Goal: Information Seeking & Learning: Learn about a topic

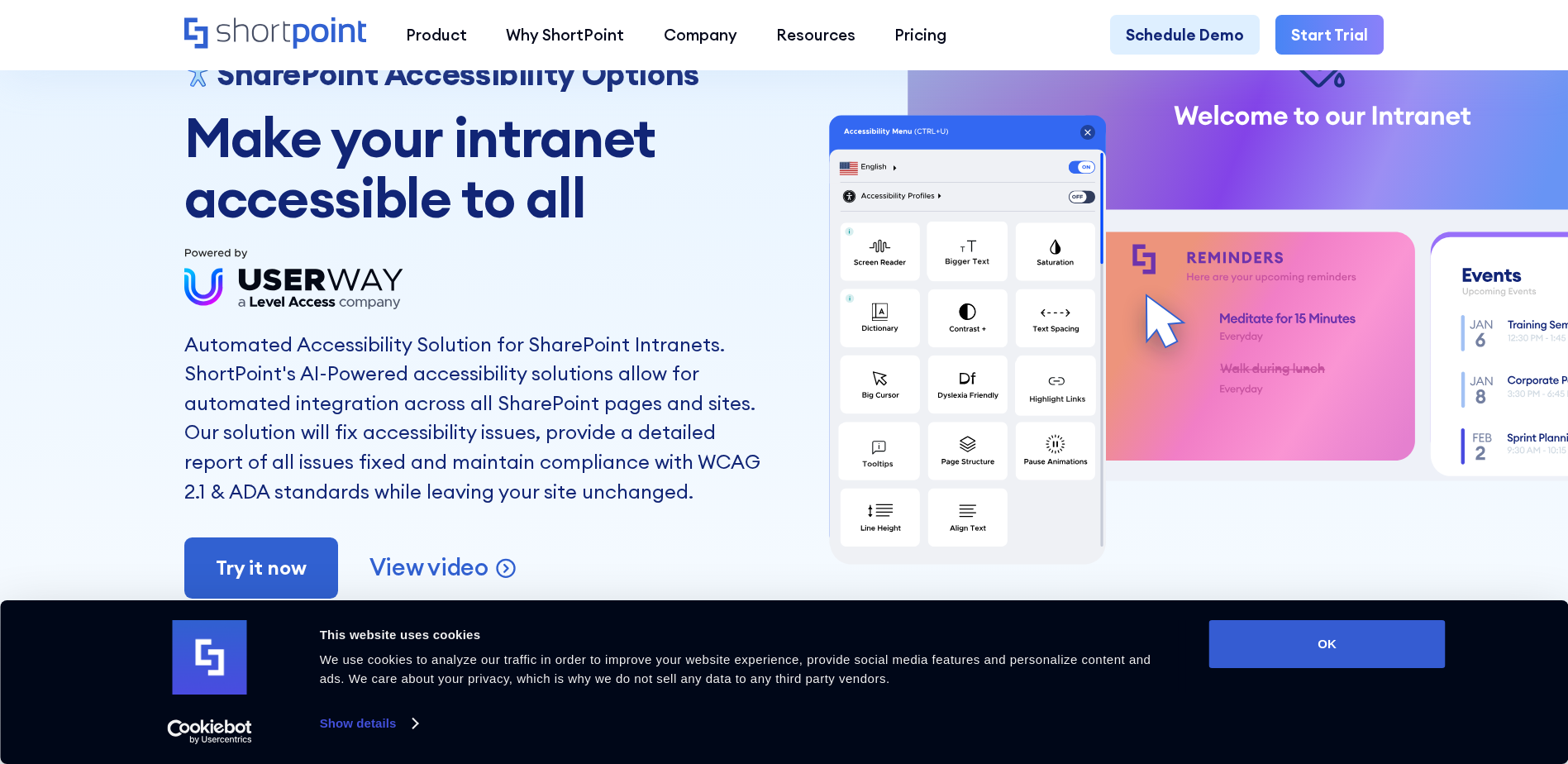
scroll to position [83, 0]
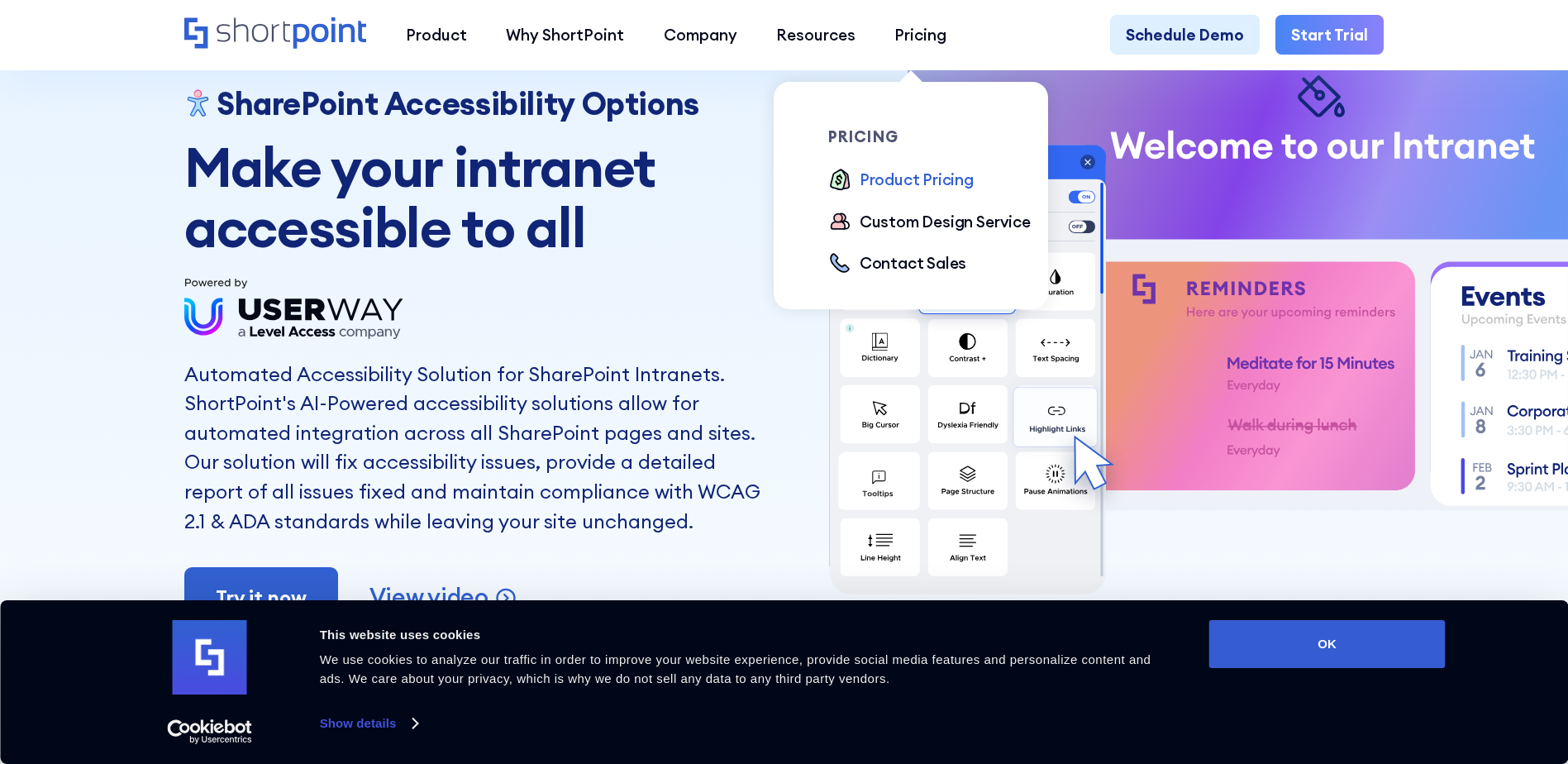
click at [884, 179] on div "Product Pricing" at bounding box center [916, 178] width 114 height 23
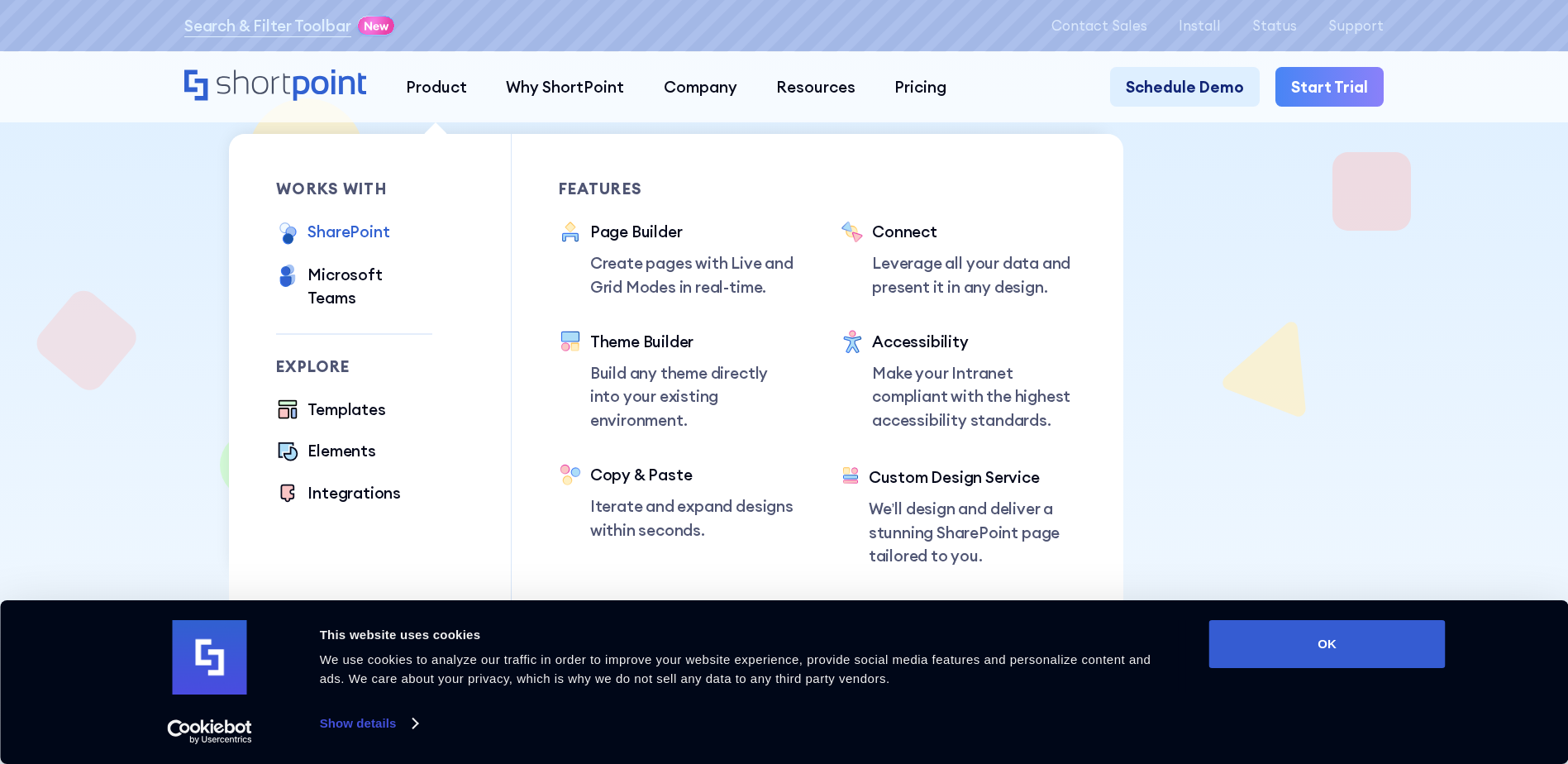
click at [350, 228] on div "SharePoint" at bounding box center [349, 231] width 82 height 23
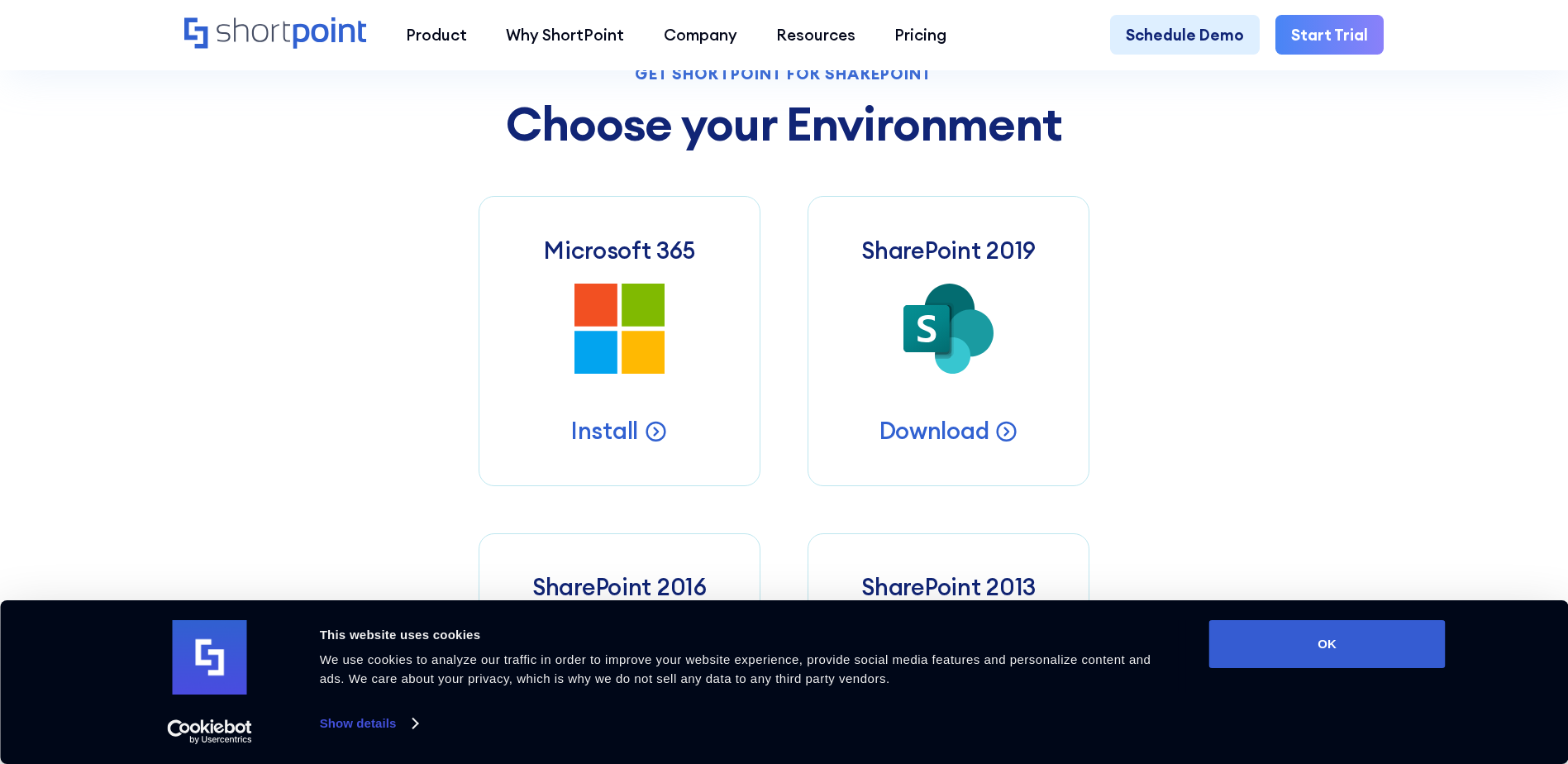
scroll to position [826, 0]
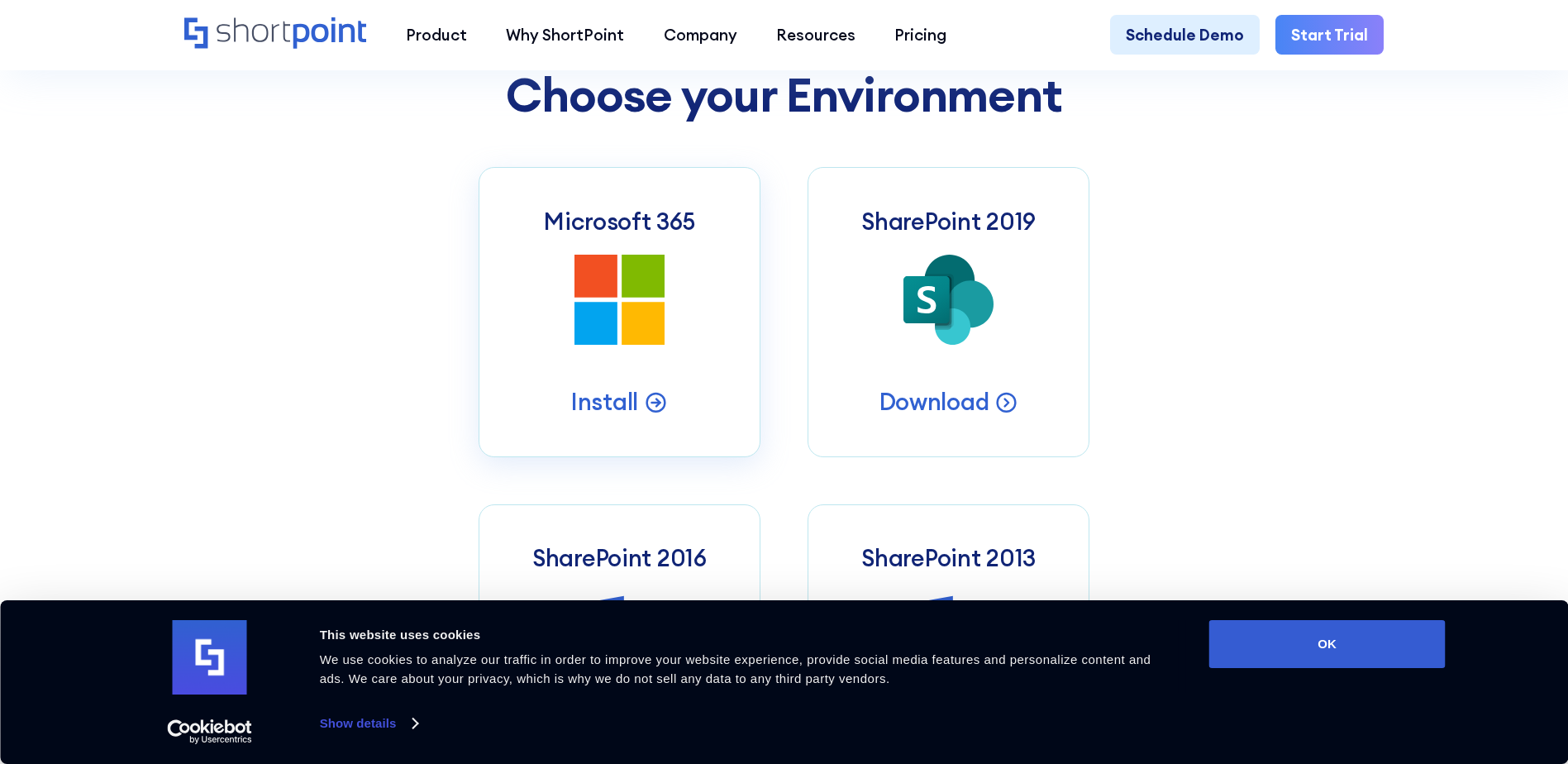
click at [633, 295] on icon at bounding box center [643, 276] width 43 height 43
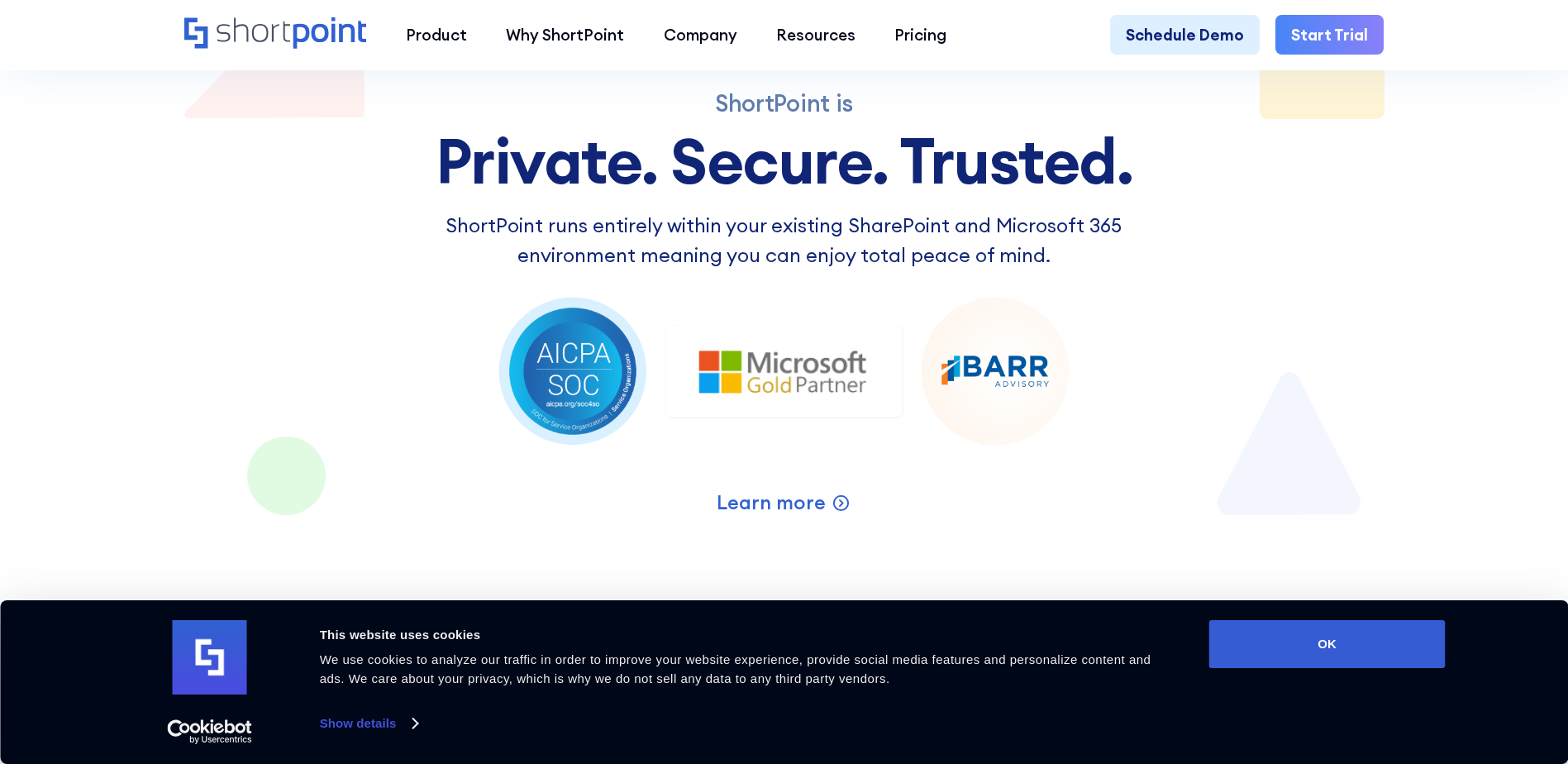
scroll to position [2562, 0]
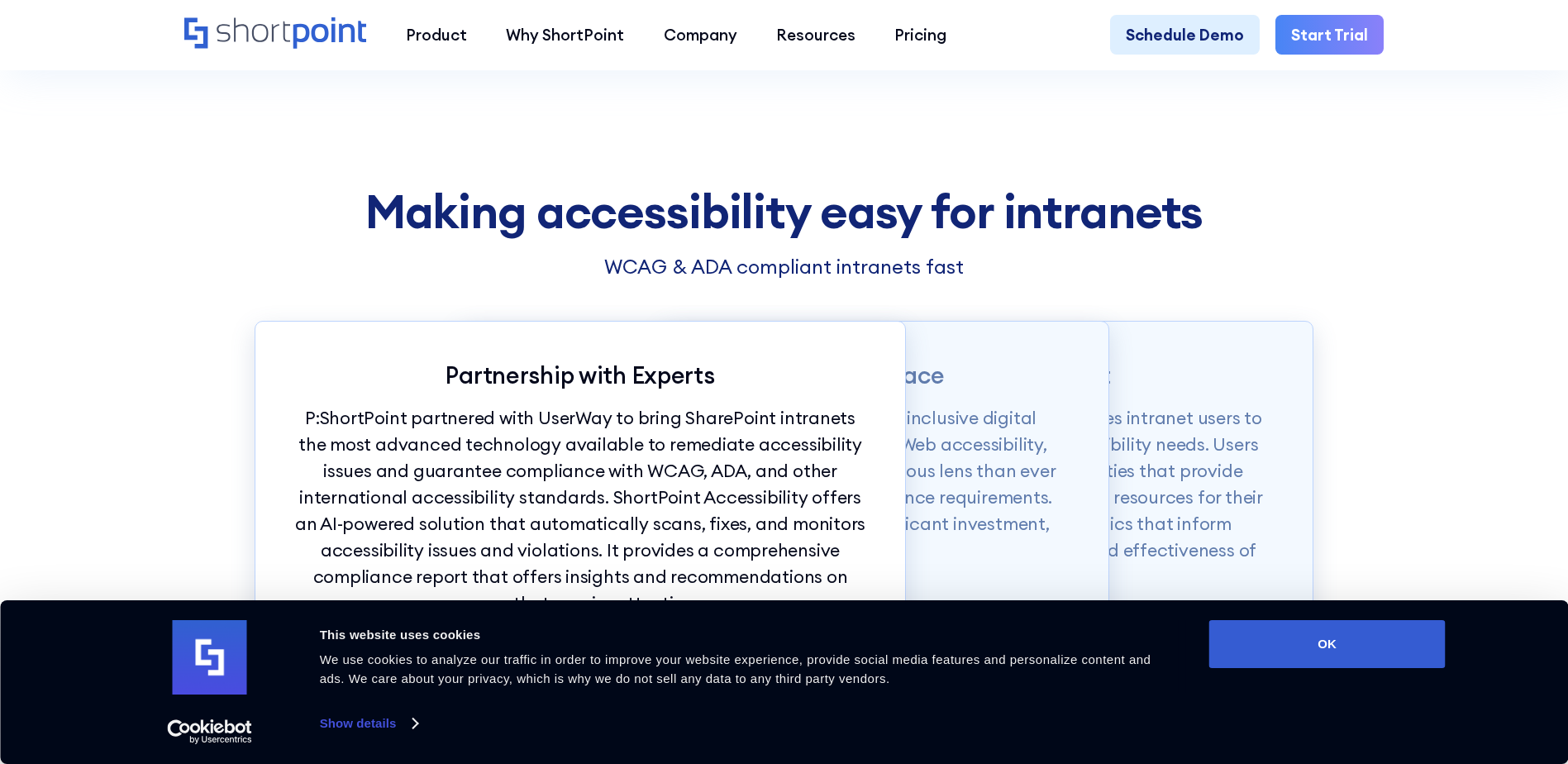
scroll to position [2644, 0]
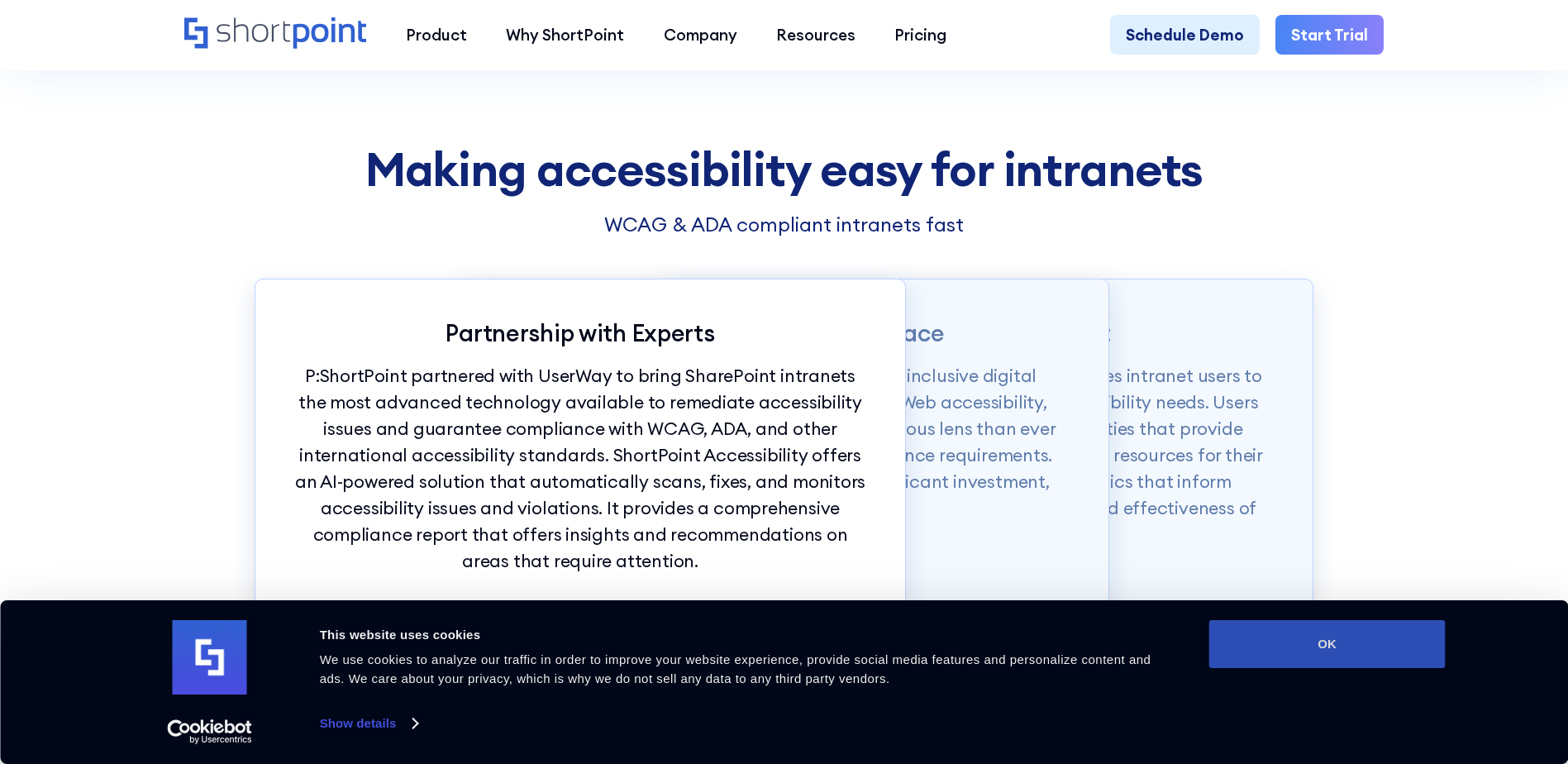
click at [1381, 639] on button "OK" at bounding box center [1327, 644] width 236 height 48
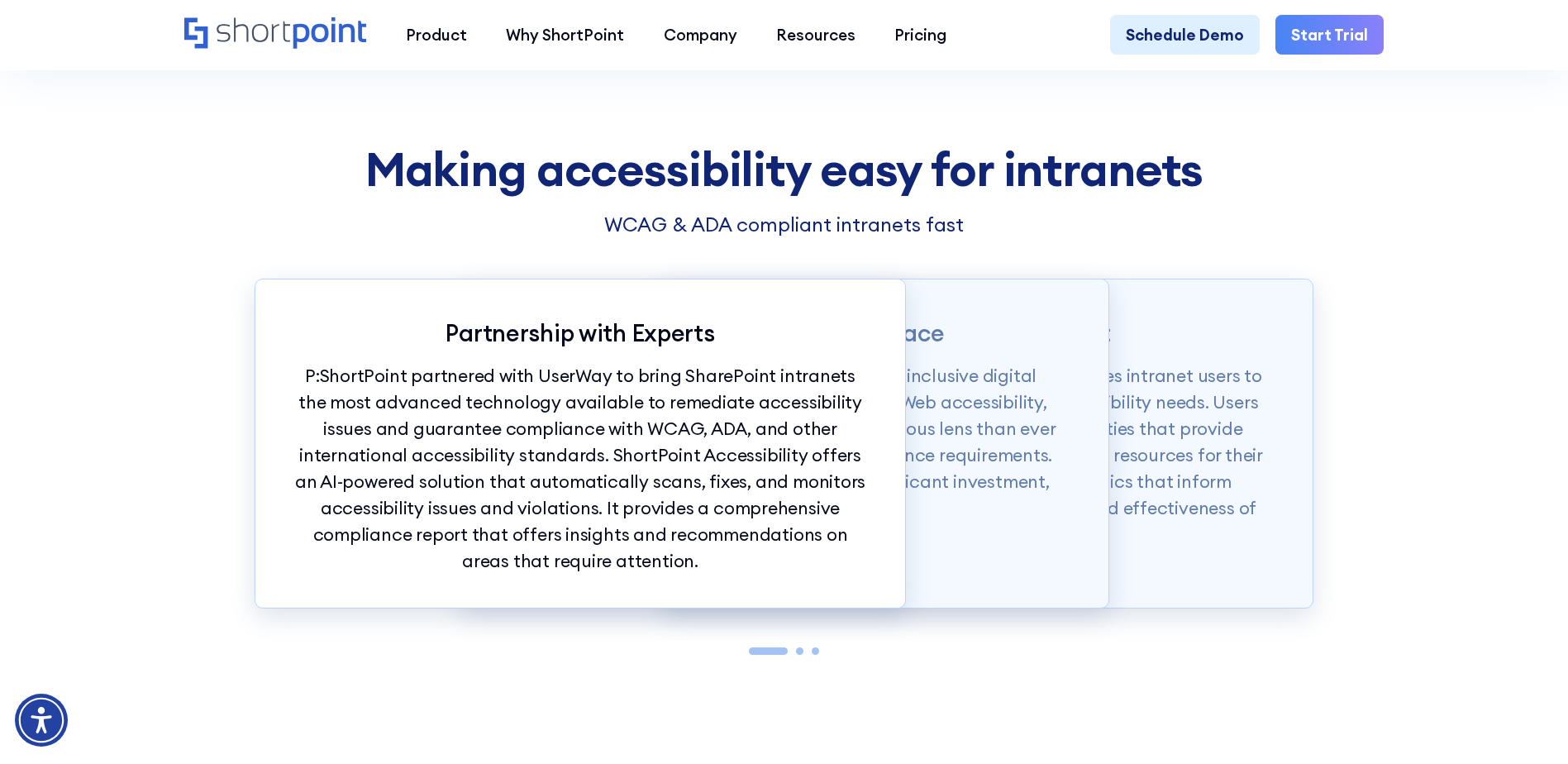
scroll to position [0, 0]
click at [217, 296] on div "Making accessibility easy for intranets WCAG & ADA compliant intranets fast Par…" at bounding box center [784, 448] width 1568 height 610
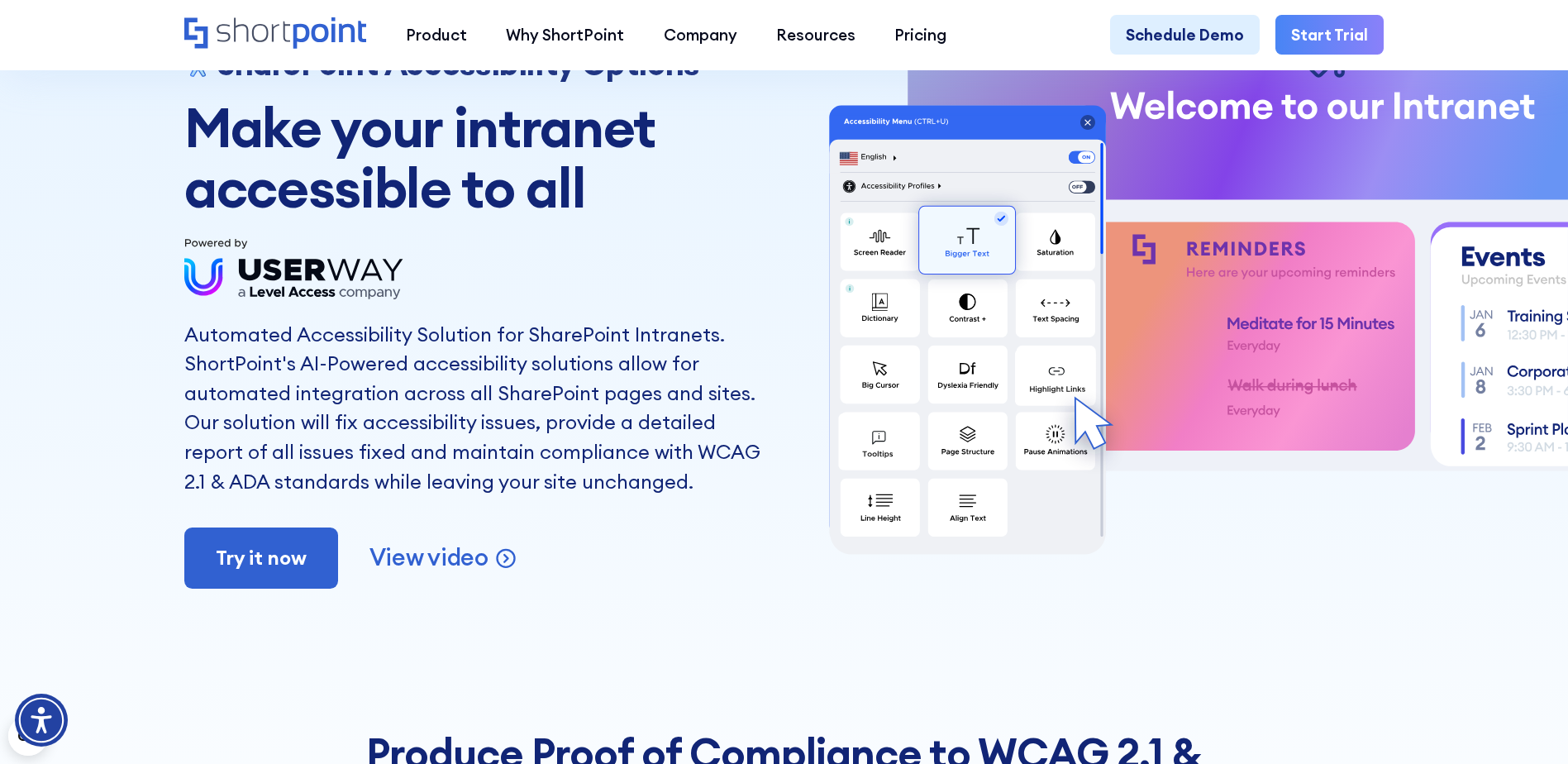
scroll to position [165, 0]
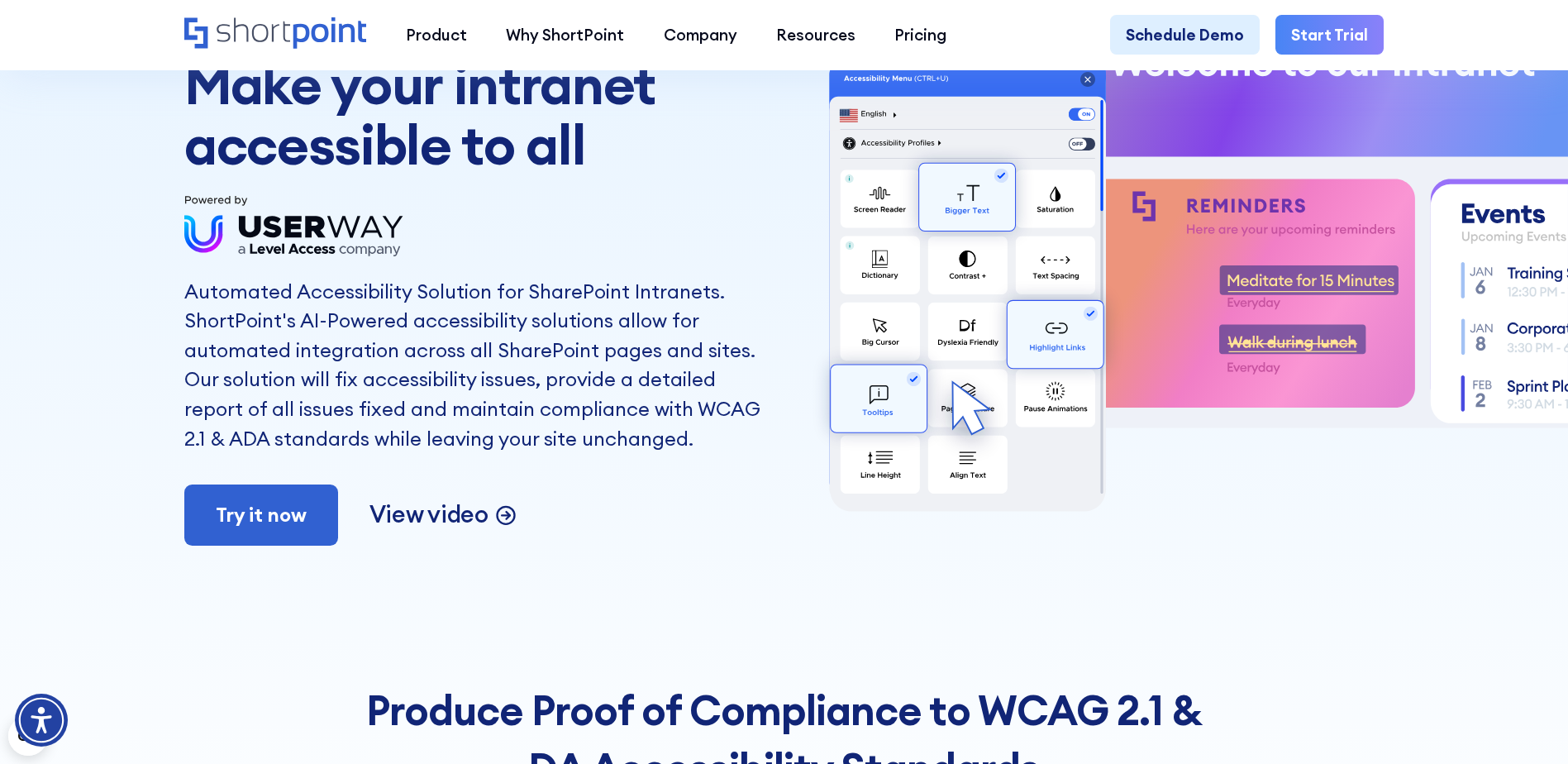
click at [429, 521] on p "View video" at bounding box center [428, 514] width 119 height 31
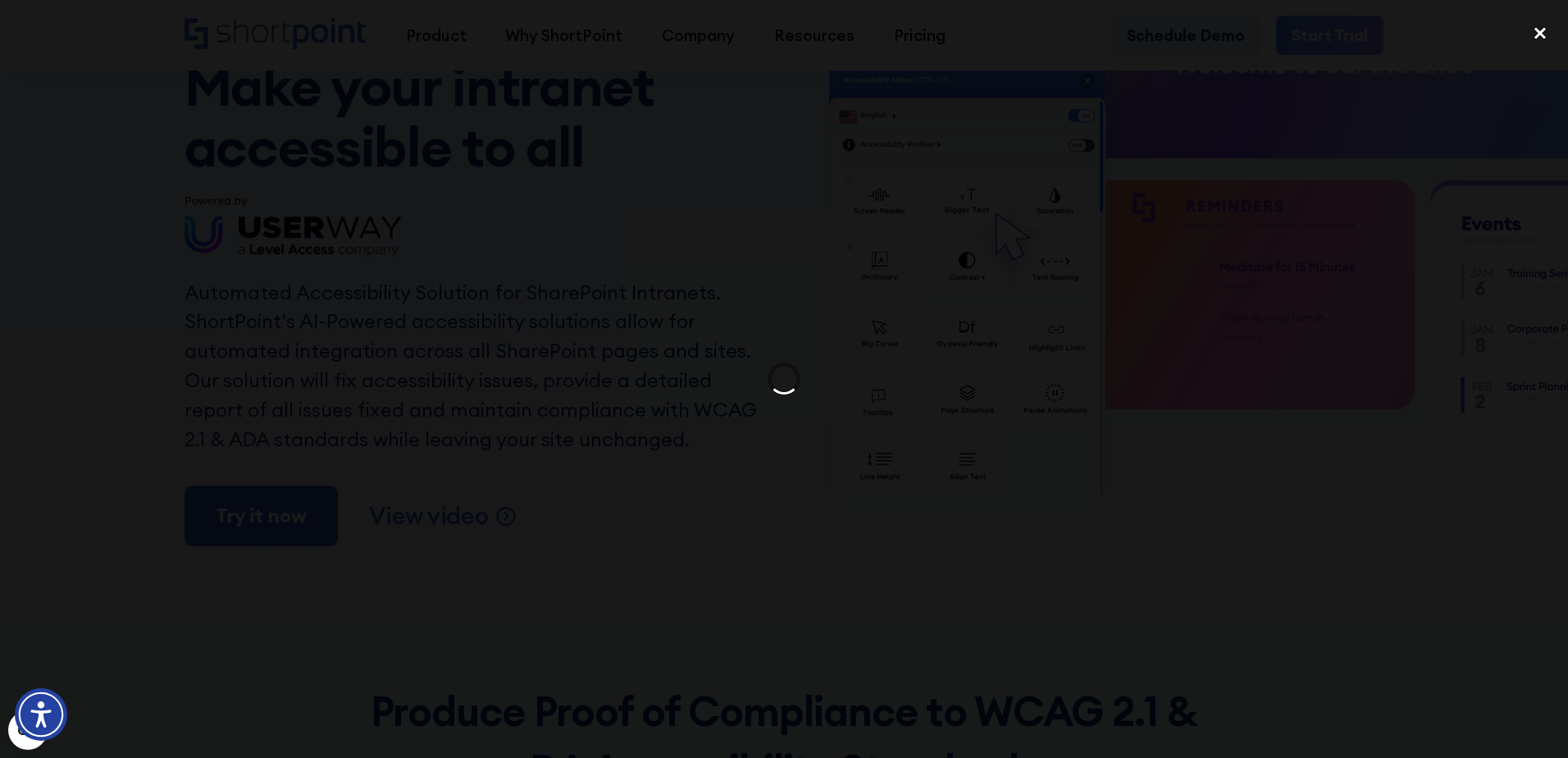
click at [1534, 33] on div "close lightbox" at bounding box center [1540, 32] width 55 height 36
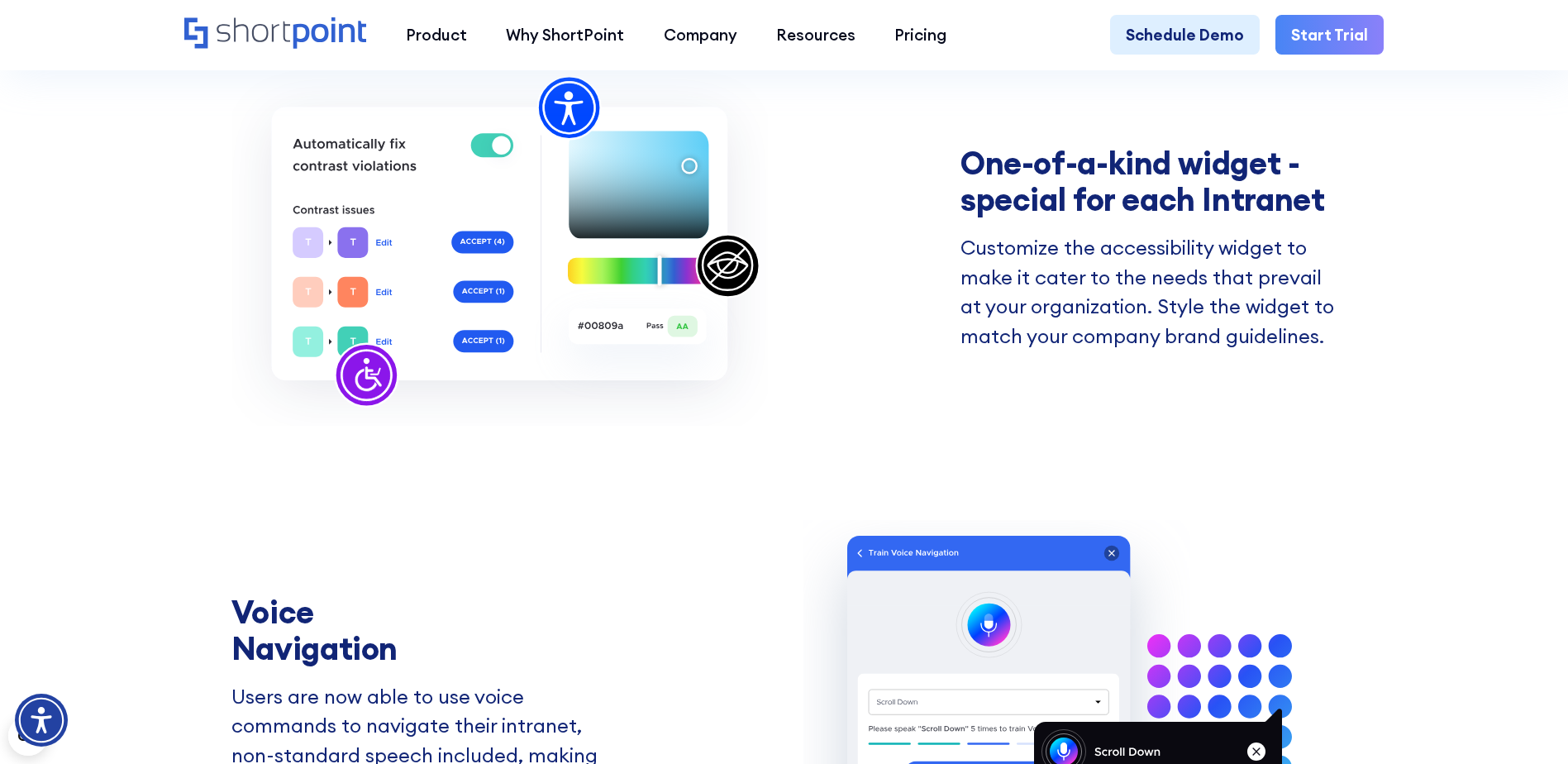
scroll to position [4132, 0]
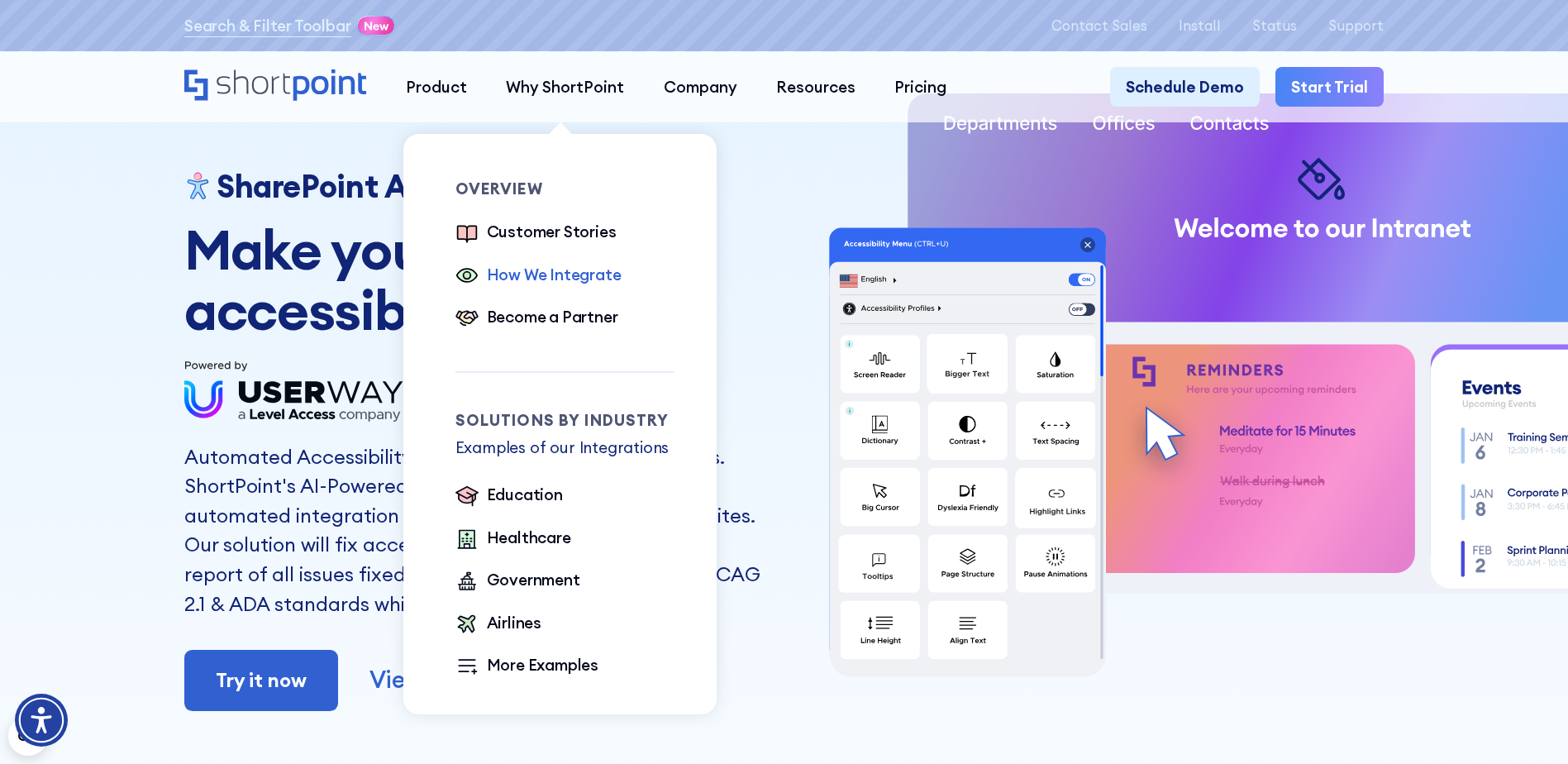
click at [543, 272] on div "How We Integrate" at bounding box center [554, 274] width 135 height 23
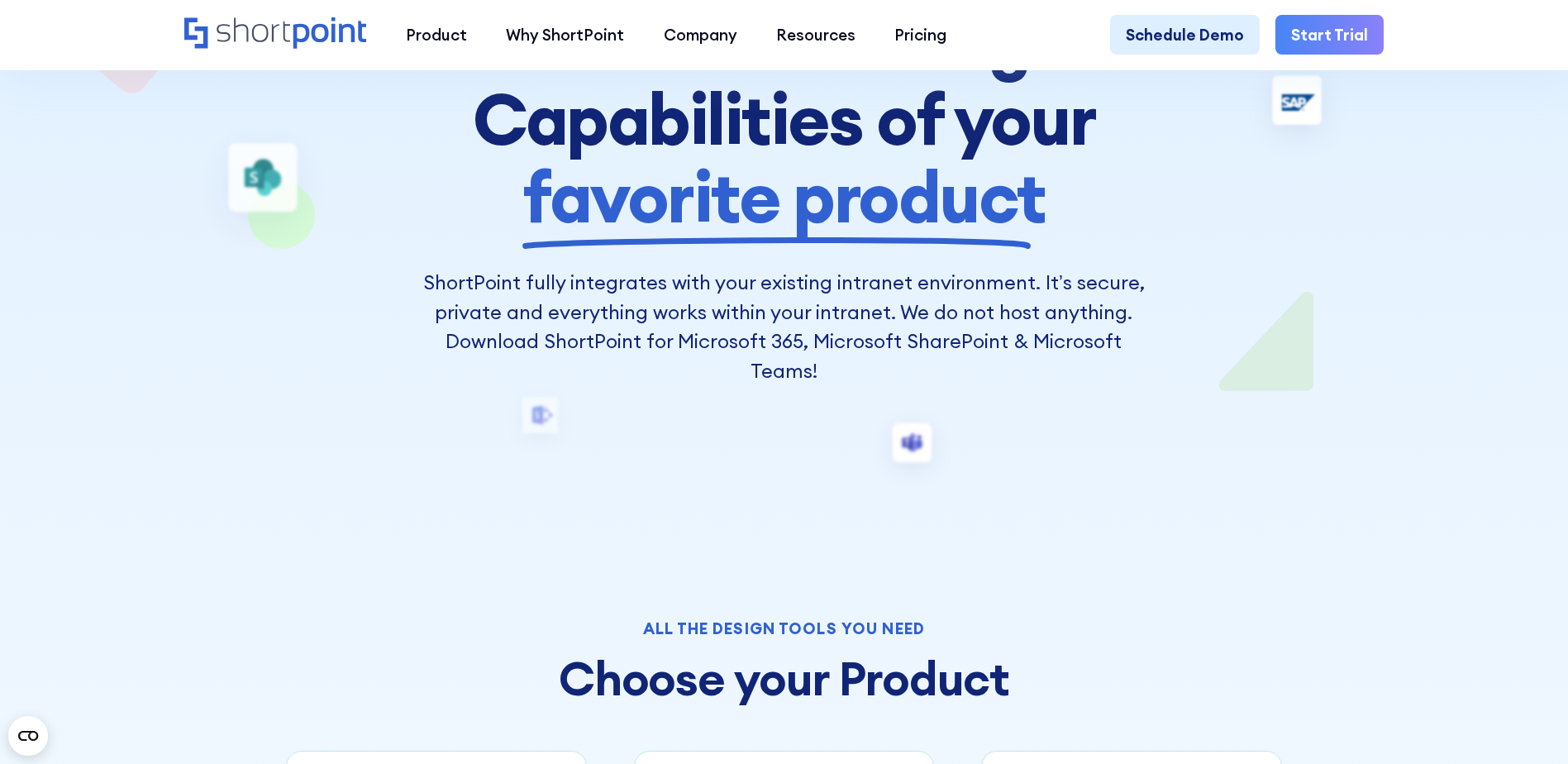
scroll to position [248, 0]
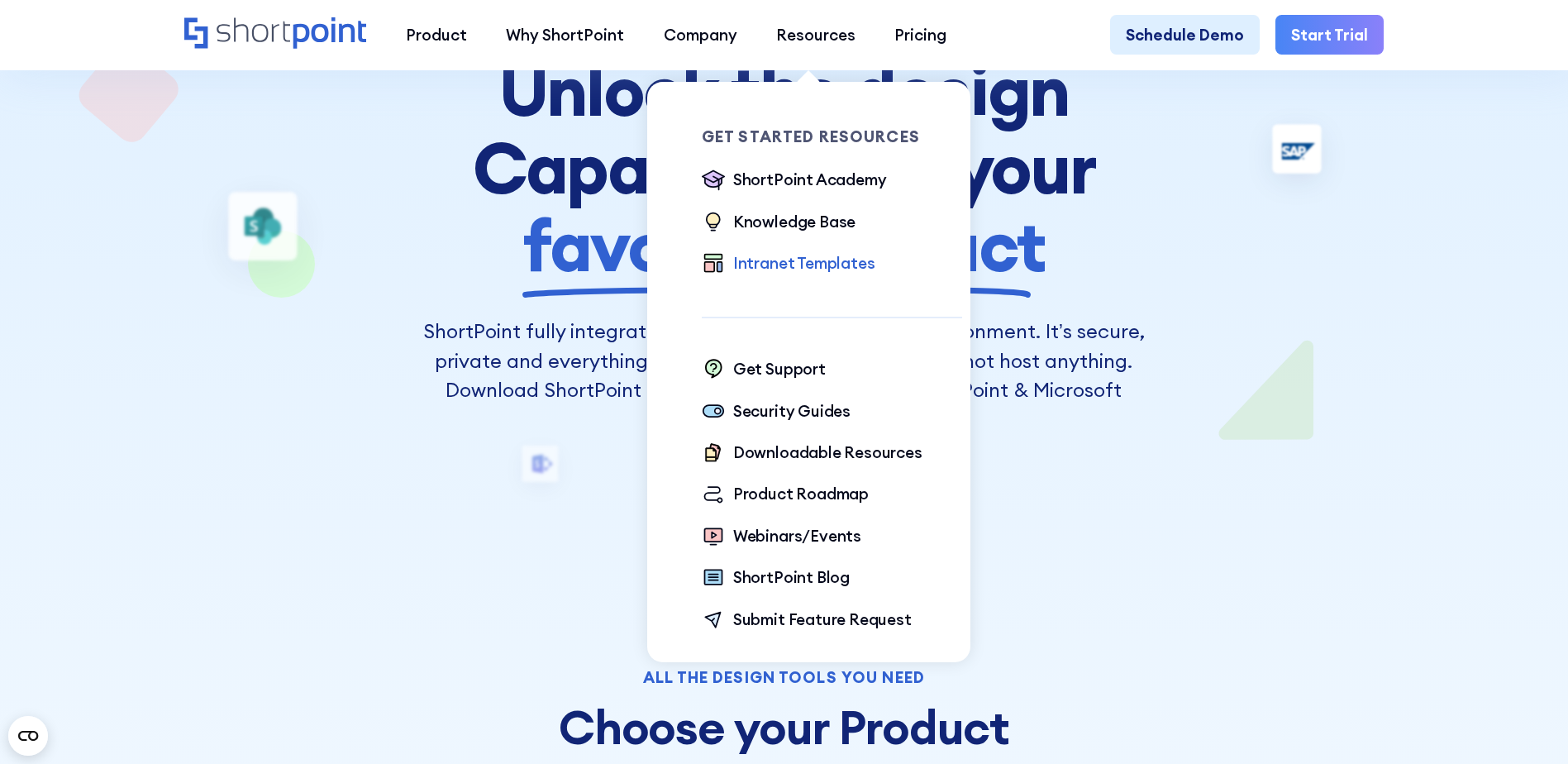
click at [785, 265] on div "Intranet Templates" at bounding box center [804, 262] width 142 height 23
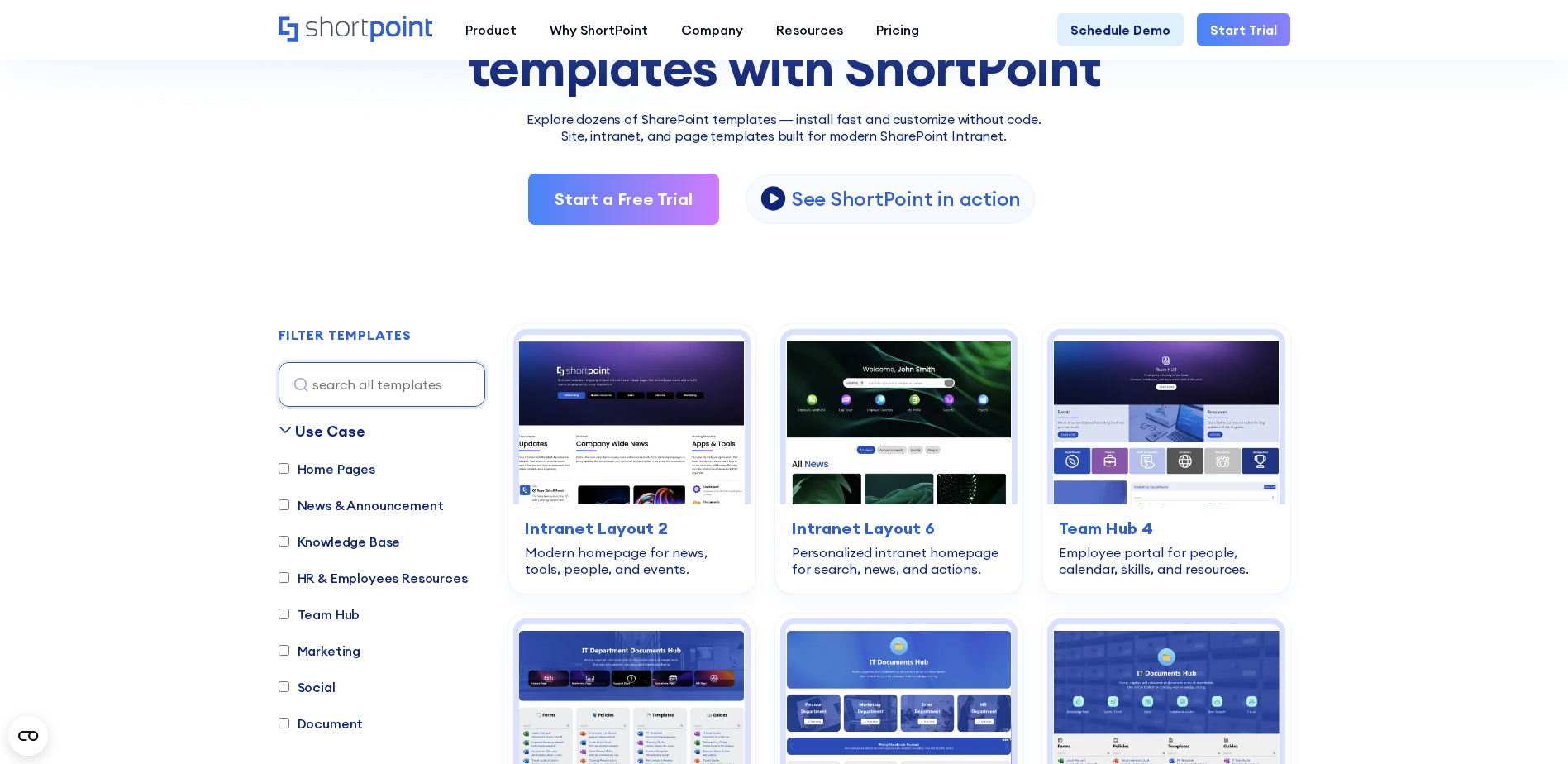
scroll to position [248, 0]
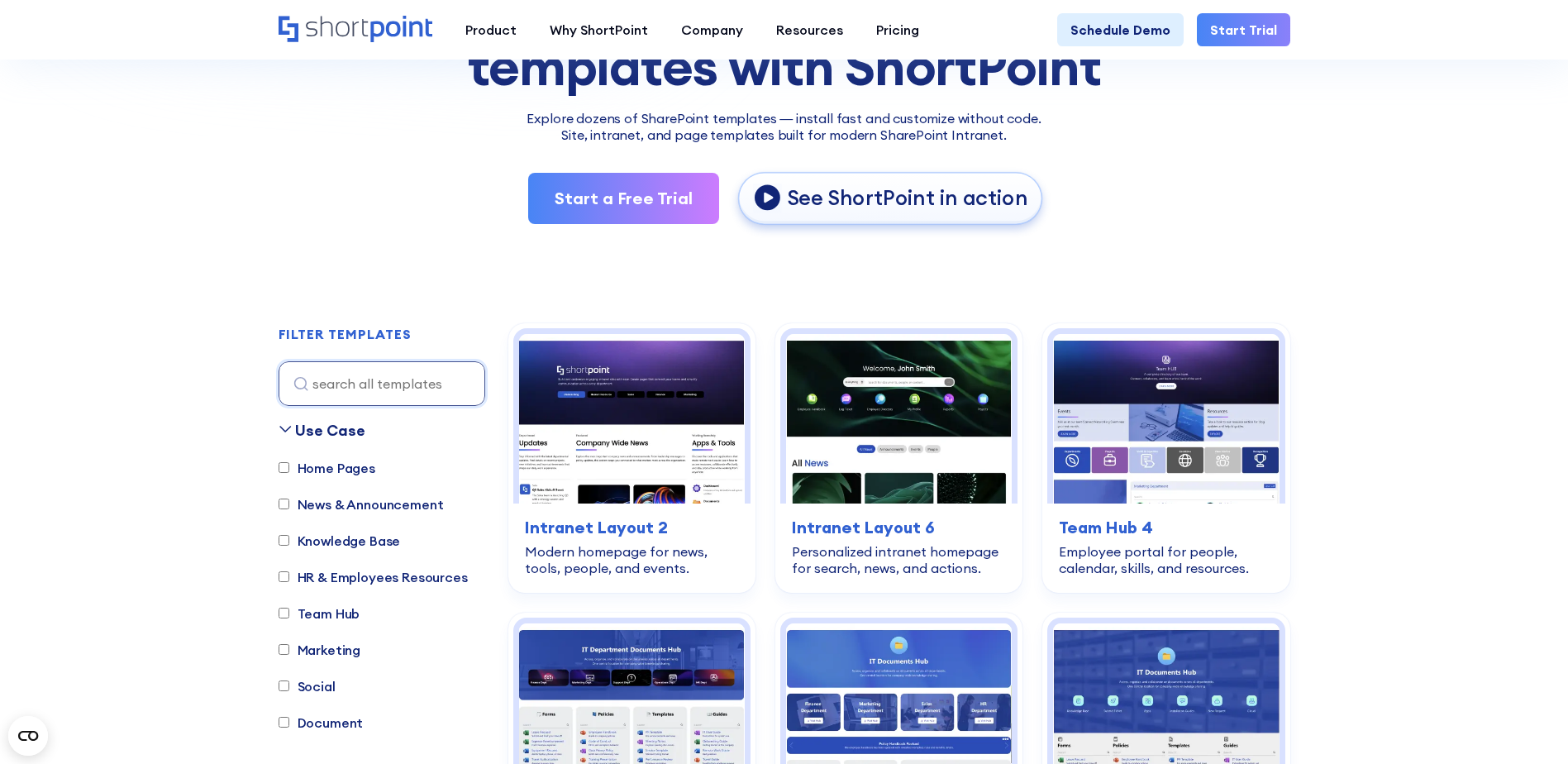
click at [878, 210] on p "See ShortPoint in action" at bounding box center [906, 197] width 241 height 27
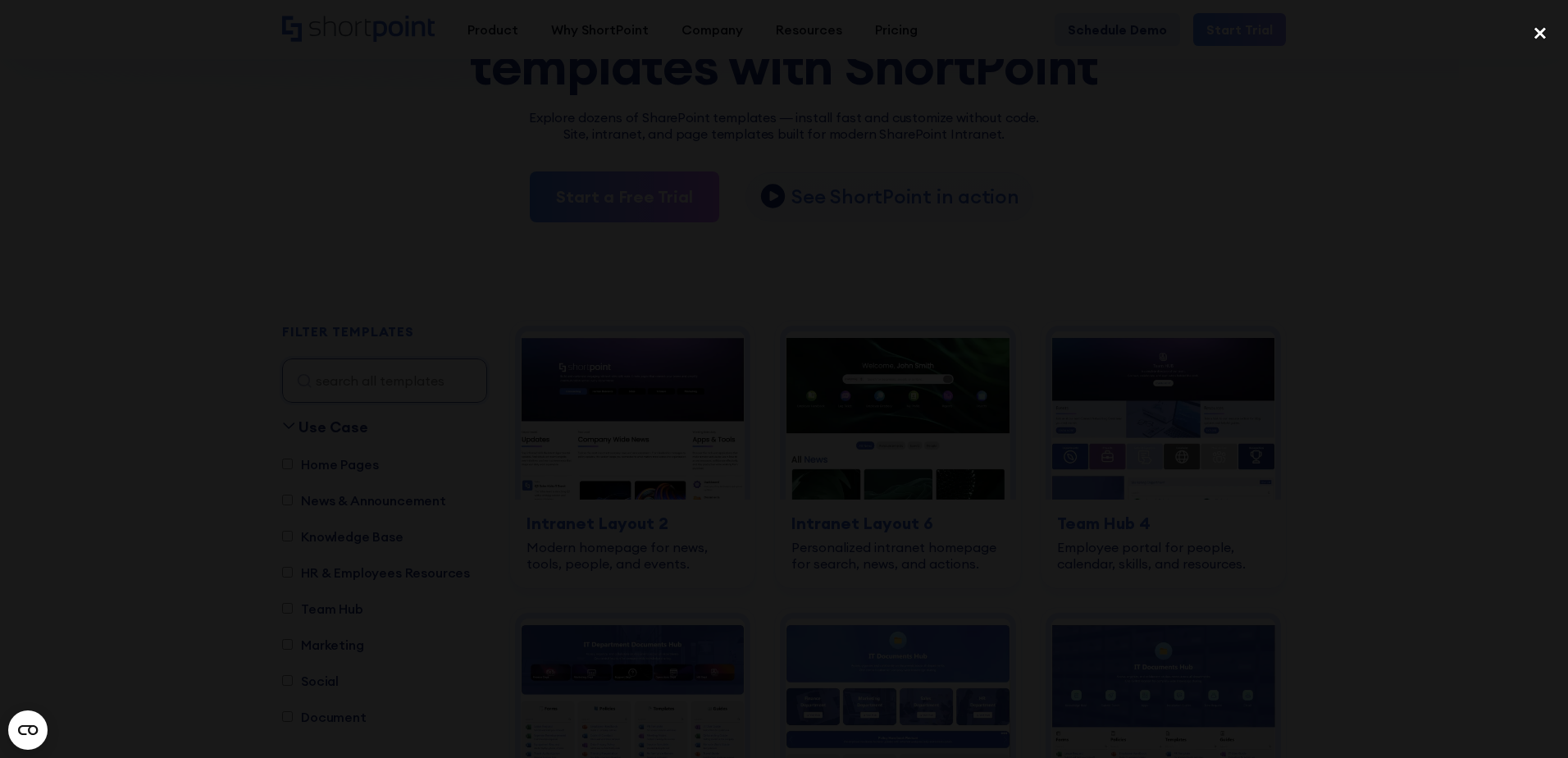
click at [1538, 33] on div "close lightbox" at bounding box center [1540, 32] width 55 height 36
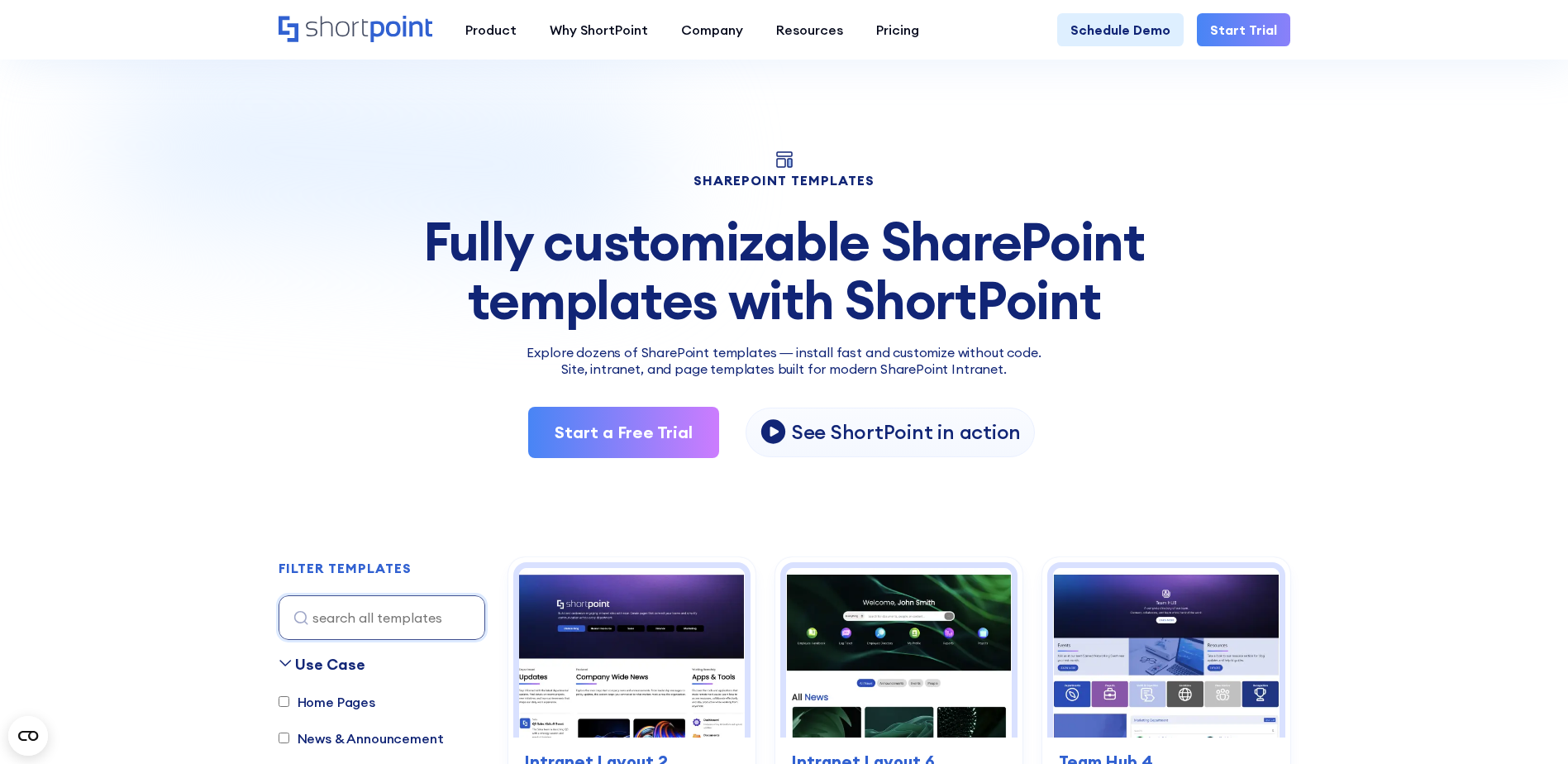
scroll to position [0, 0]
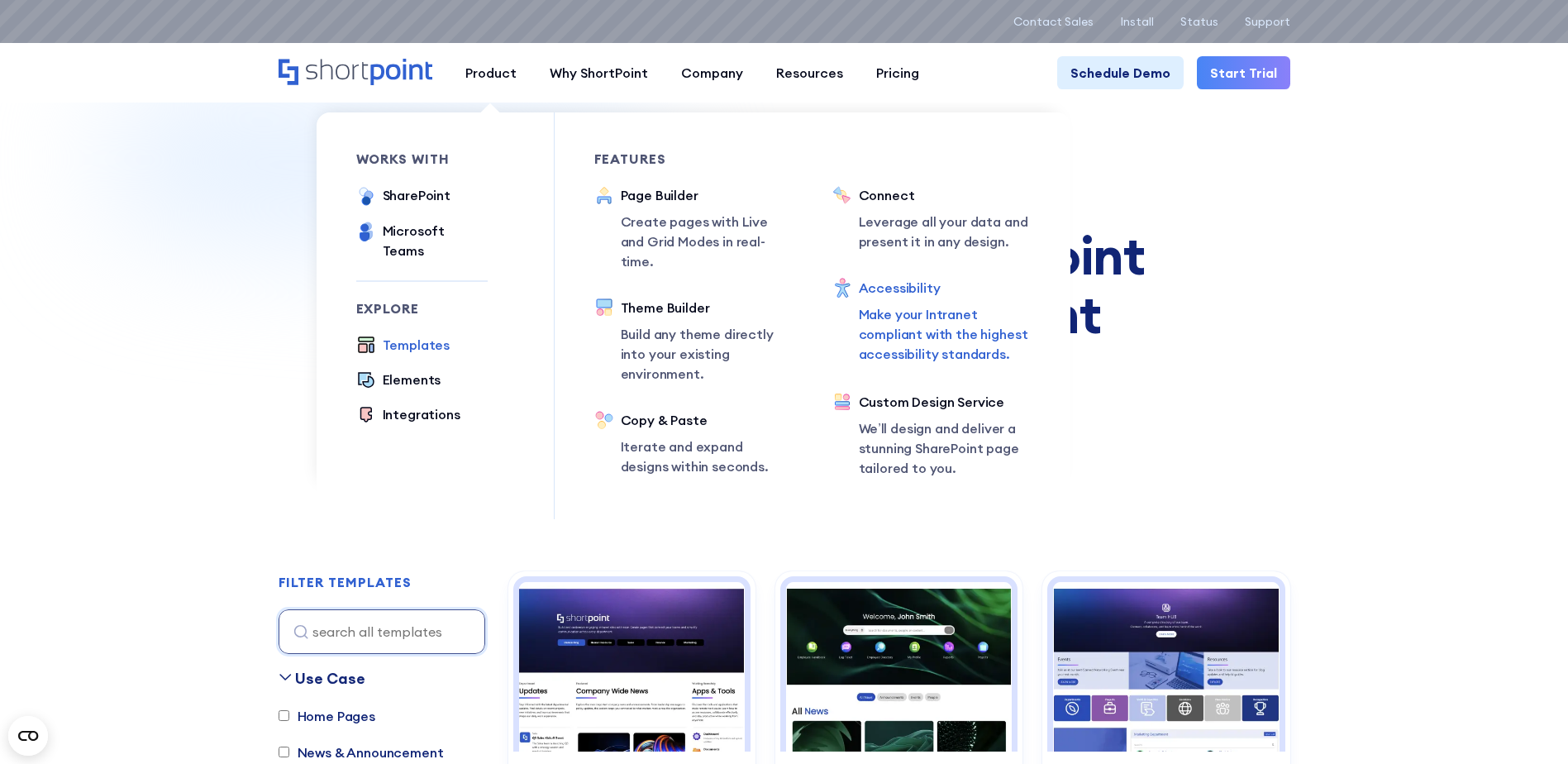
click at [916, 321] on p "Make your Intranet compliant with the highest accessibility standards." at bounding box center [944, 334] width 172 height 59
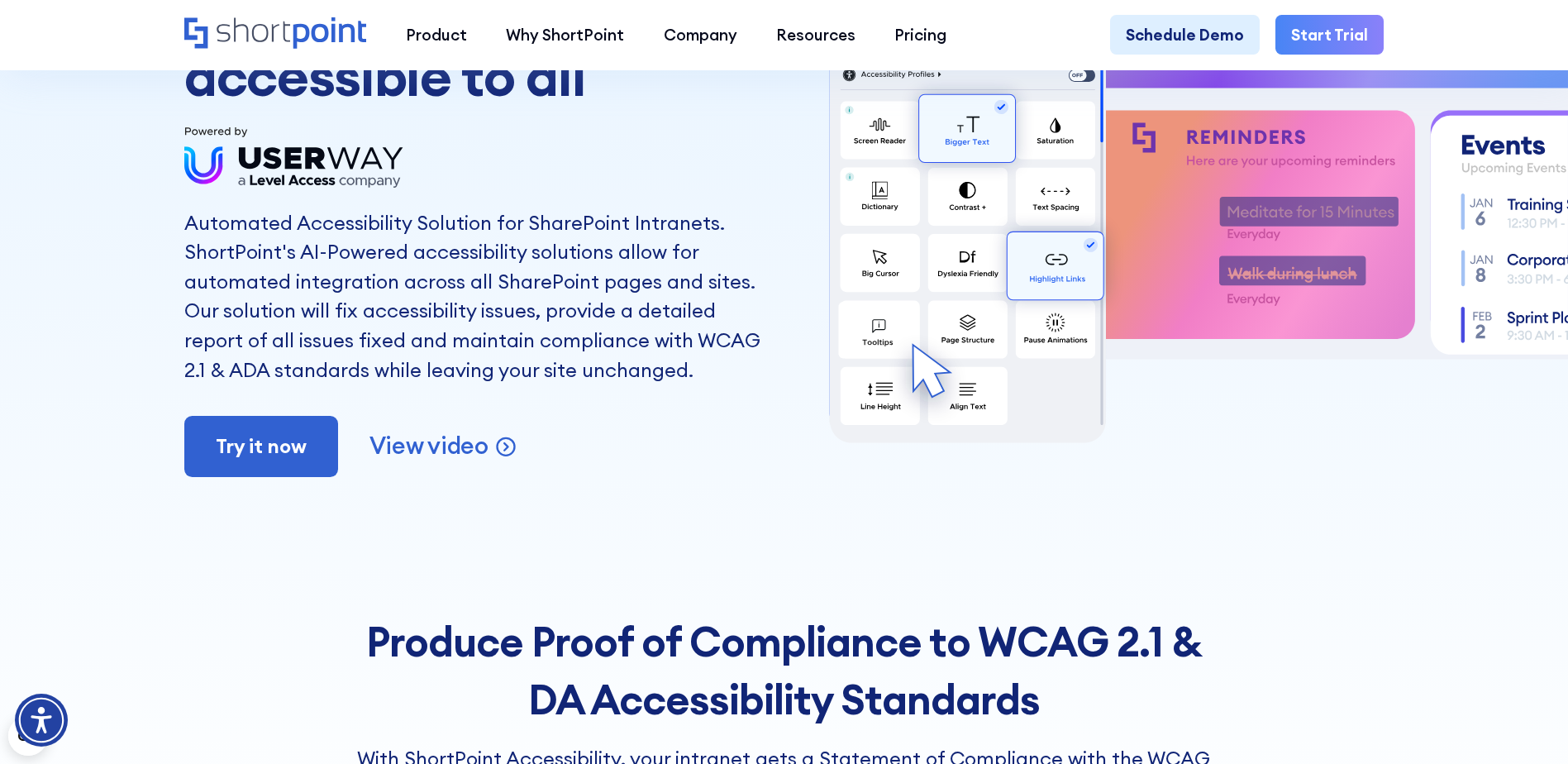
scroll to position [248, 0]
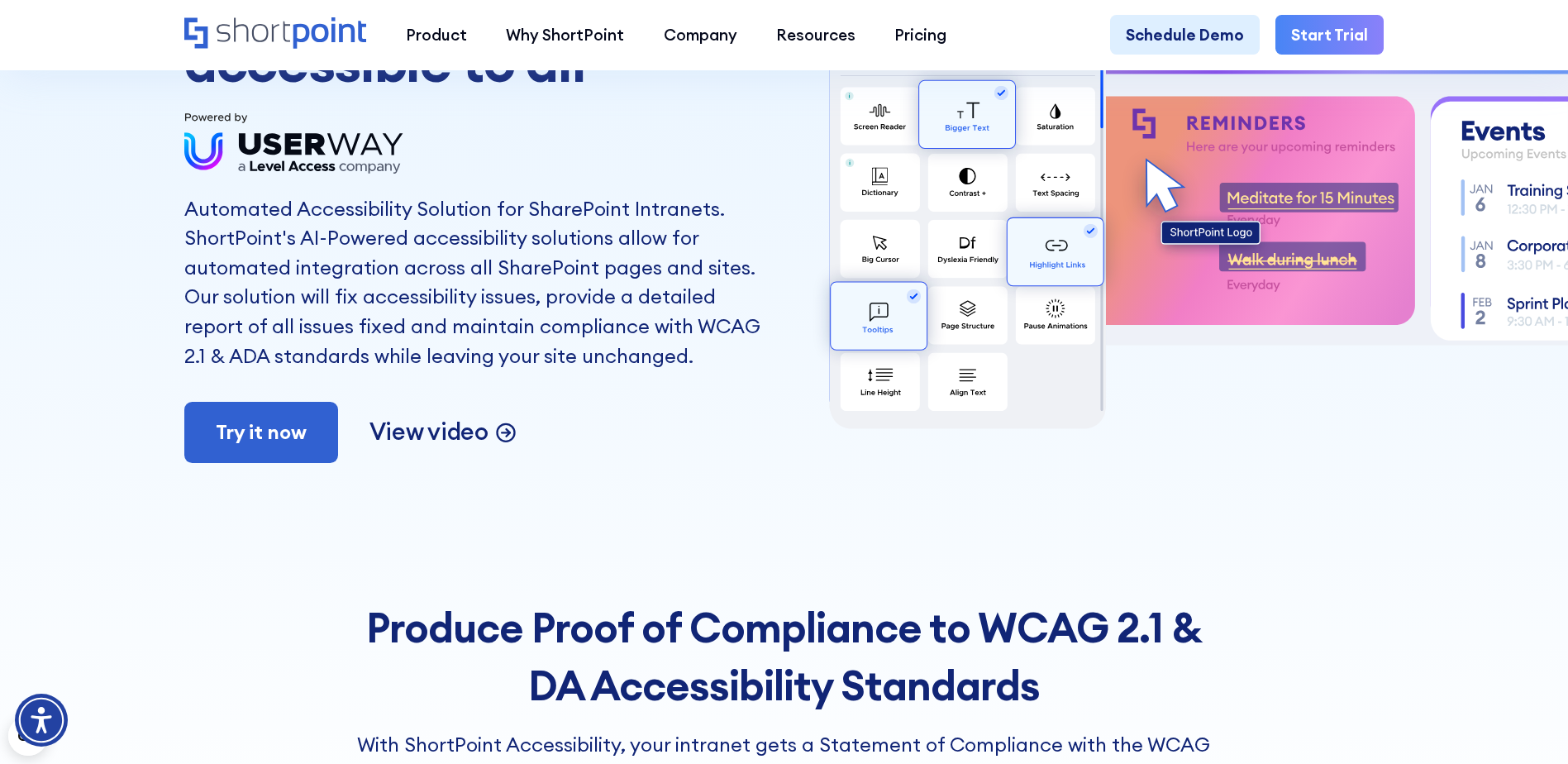
click at [456, 438] on p "View video" at bounding box center [428, 431] width 119 height 31
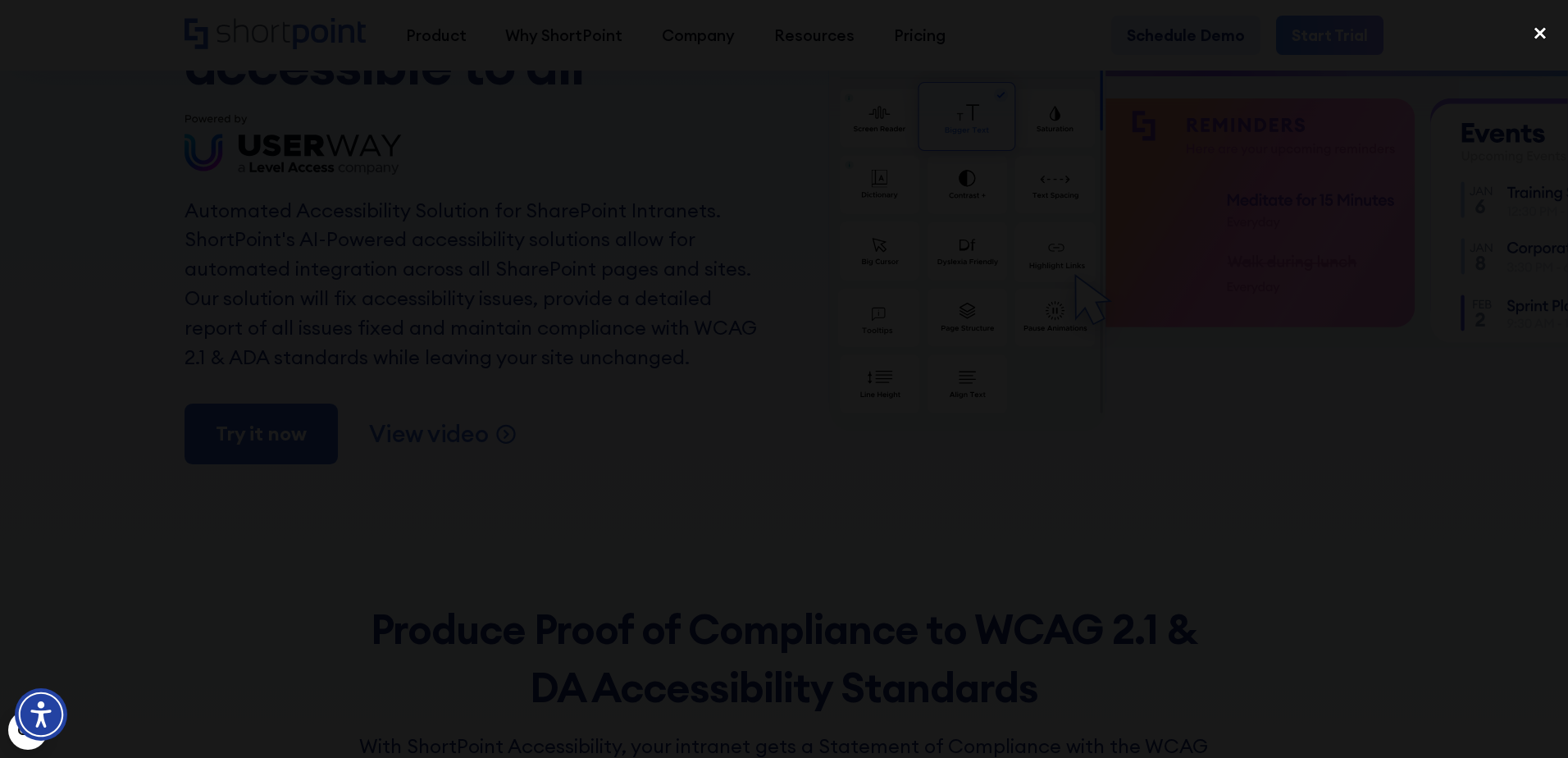
click at [1538, 29] on div "close lightbox" at bounding box center [1540, 32] width 55 height 36
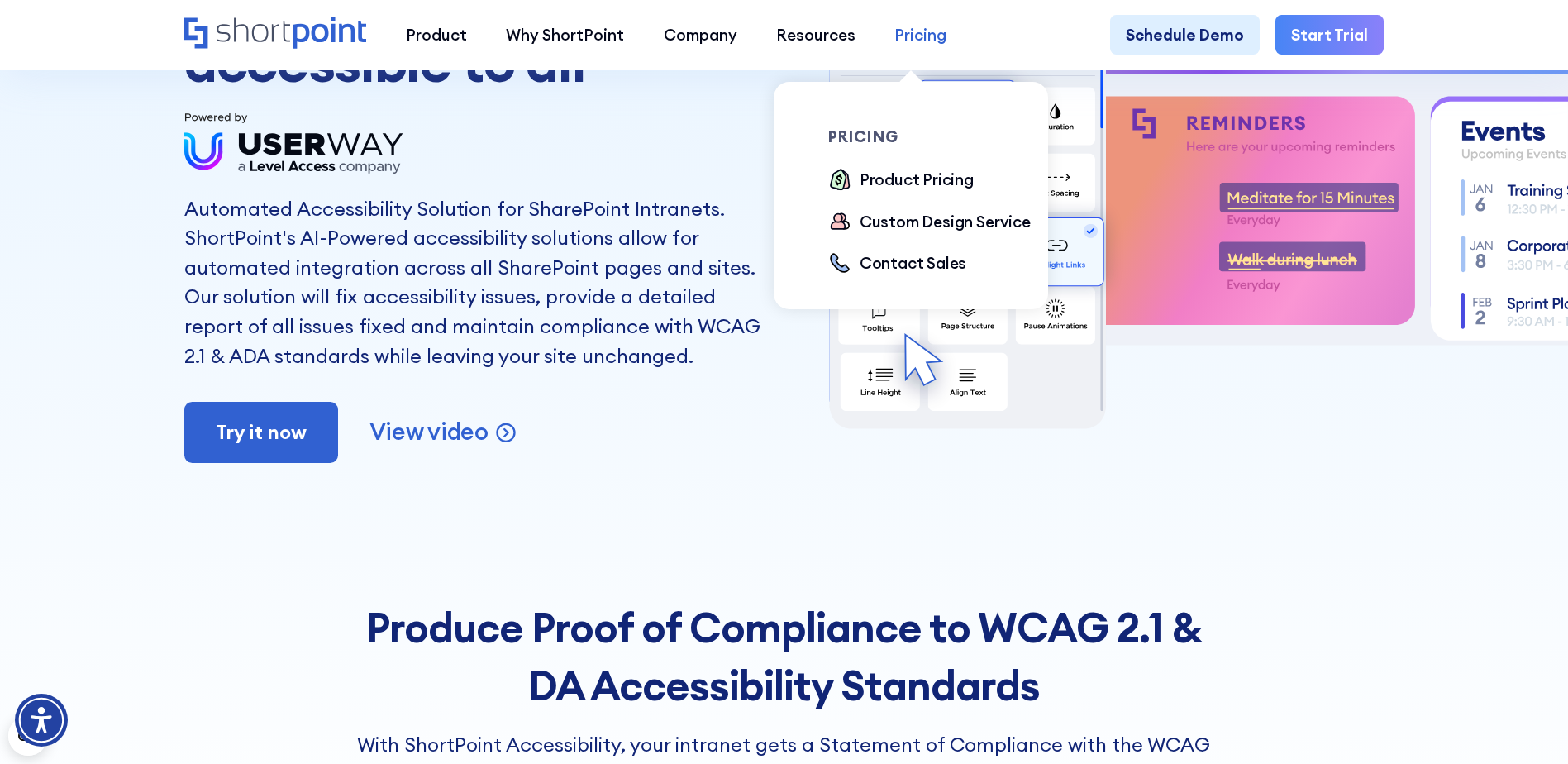
click at [903, 36] on div "Pricing" at bounding box center [920, 34] width 52 height 23
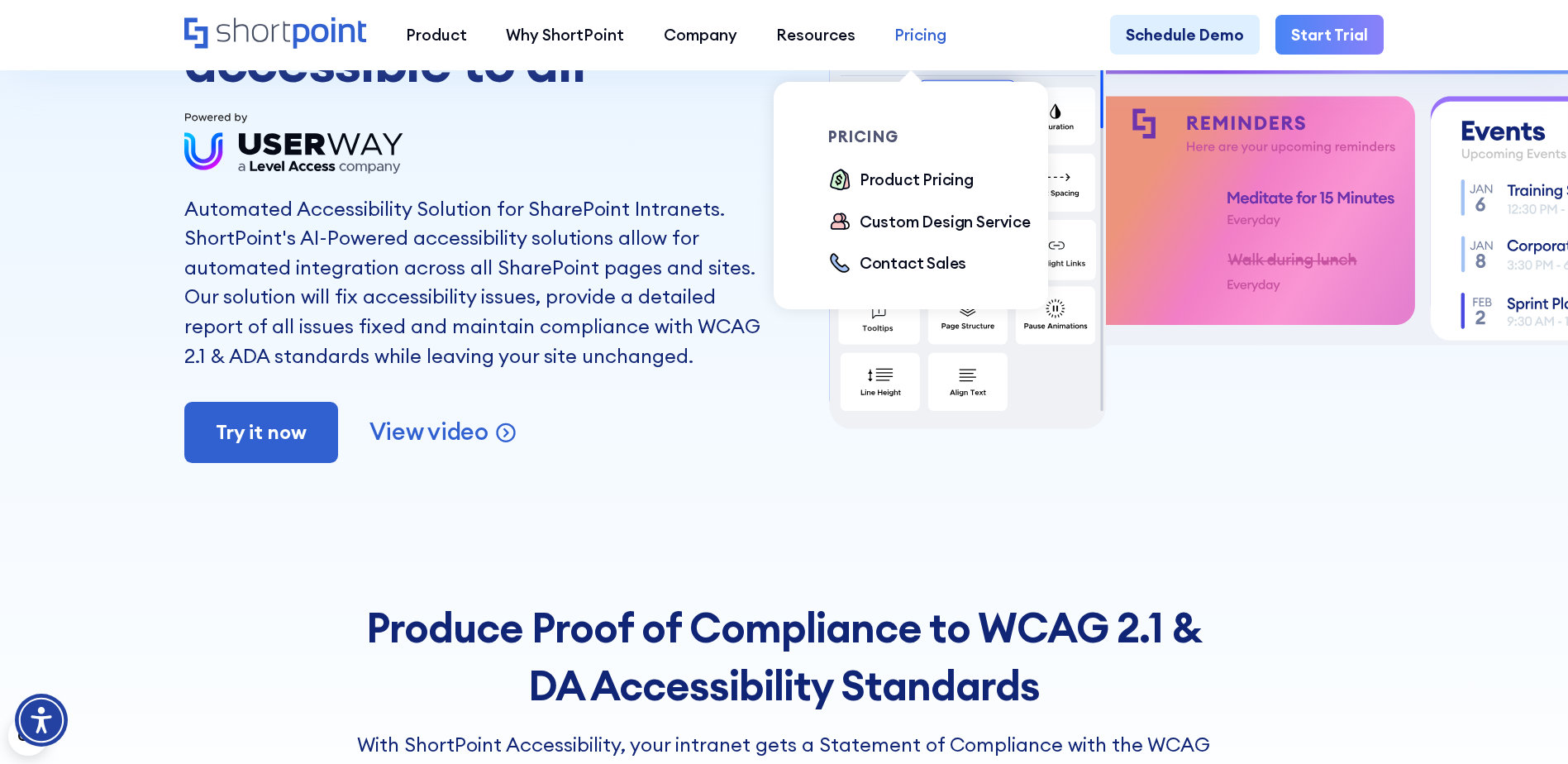
click at [910, 34] on div "Pricing" at bounding box center [920, 34] width 52 height 23
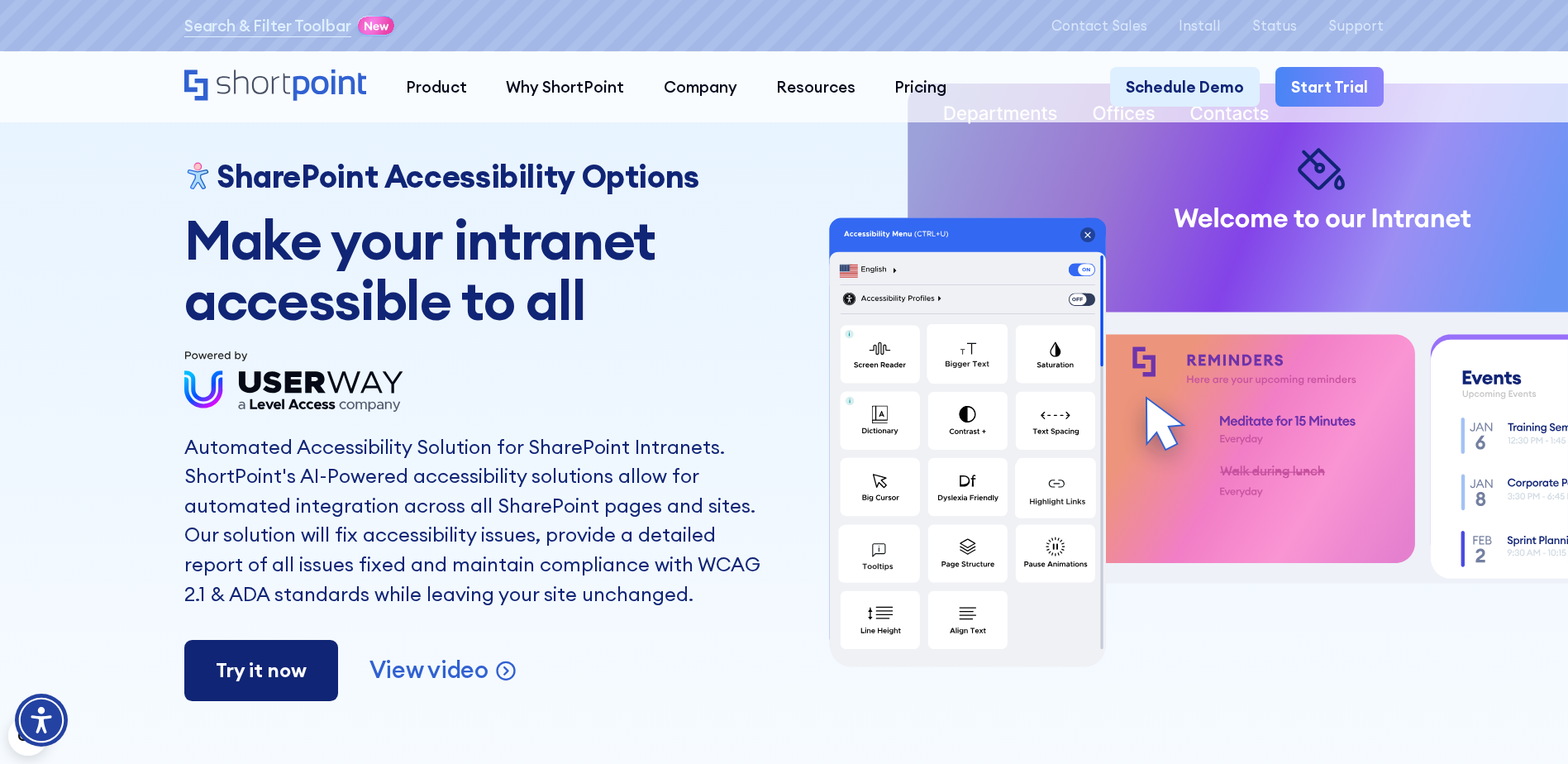
scroll to position [0, 0]
